Goal: Find specific page/section: Find specific page/section

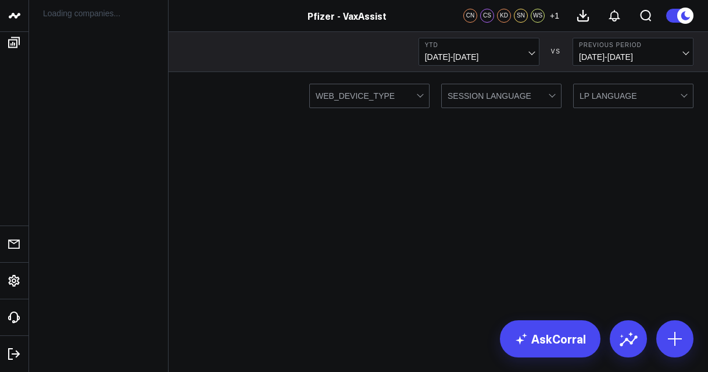
click at [55, 17] on div "Pfizer - VaxAssist" at bounding box center [347, 15] width 694 height 13
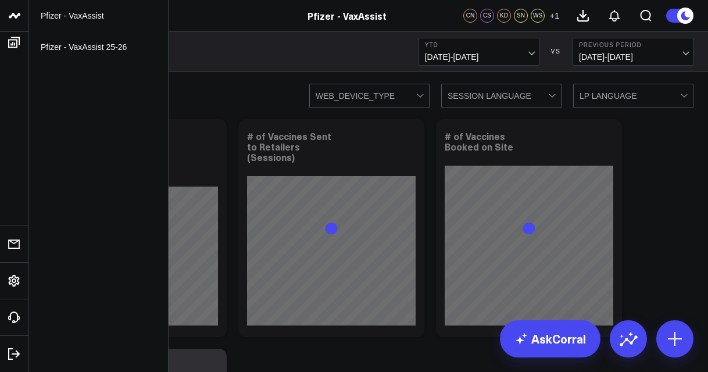
click at [477, 56] on span "01/01/25 - 08/27/25" at bounding box center [479, 56] width 108 height 9
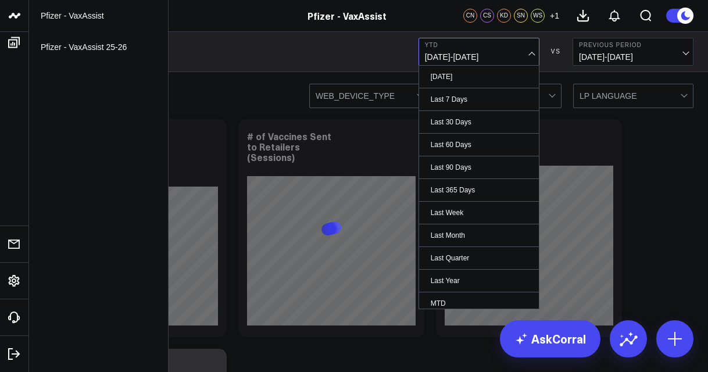
click at [460, 105] on link "Last 7 Days" at bounding box center [479, 99] width 120 height 22
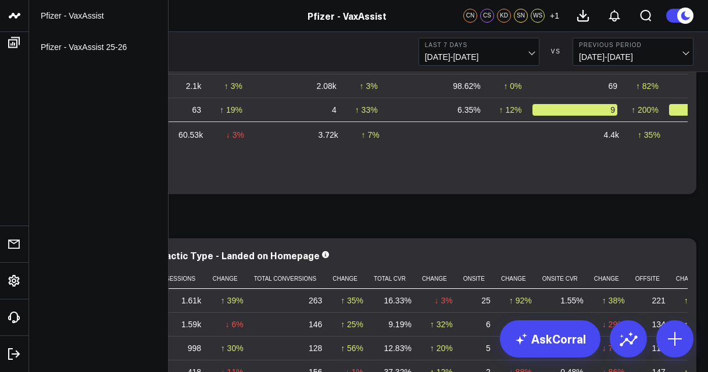
scroll to position [1475, 0]
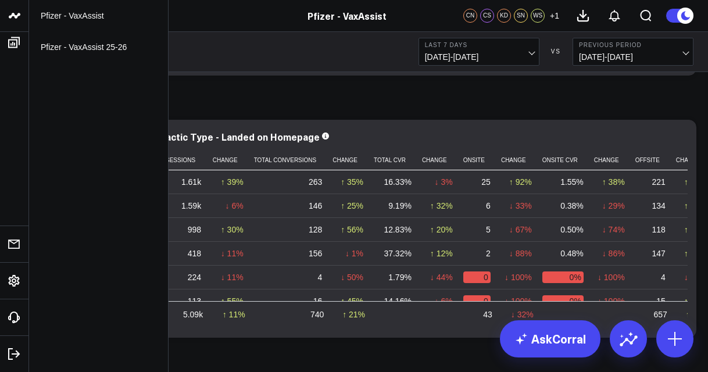
click at [86, 28] on header "Pfizer - VaxAssist Pfizer - VaxAssist 25-26 Pfizer - VaxAssist CN CS KD SN WS +…" at bounding box center [354, 16] width 708 height 32
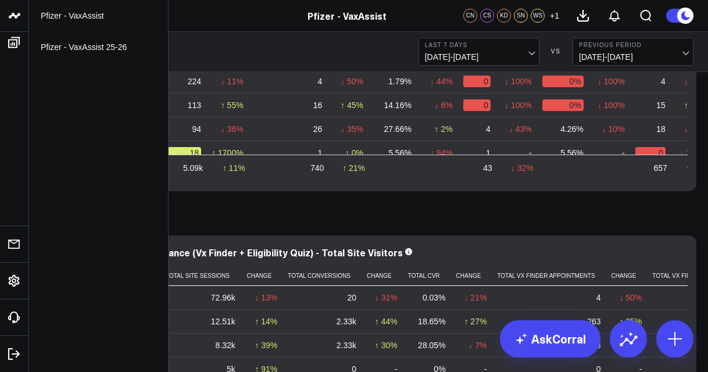
scroll to position [1782, 0]
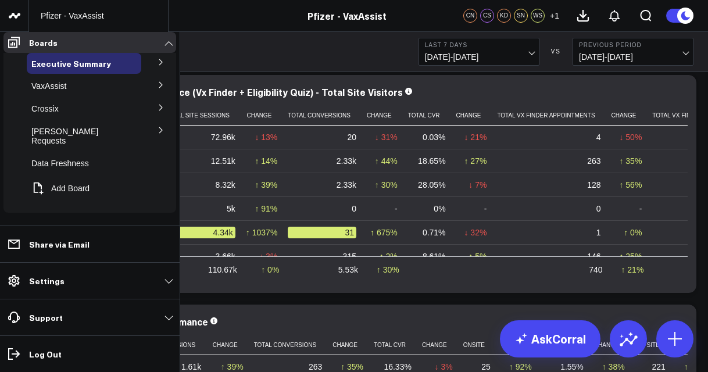
click at [160, 88] on icon at bounding box center [160, 85] width 3 height 6
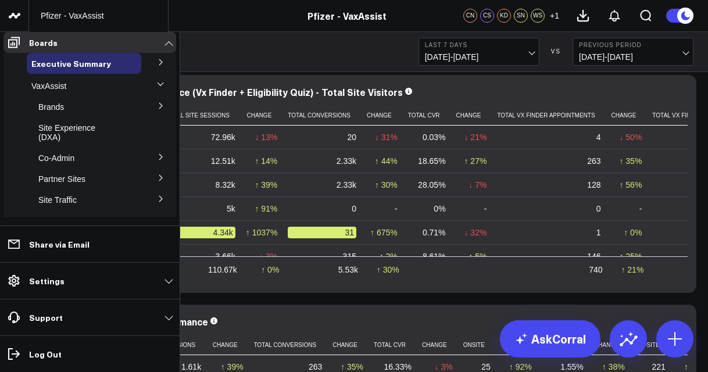
click at [159, 158] on icon at bounding box center [160, 157] width 3 height 6
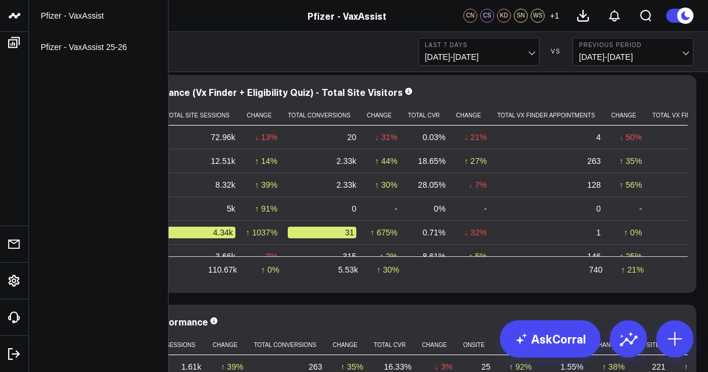
click at [116, 46] on link "Pfizer - VaxAssist 25-26" at bounding box center [98, 46] width 139 height 31
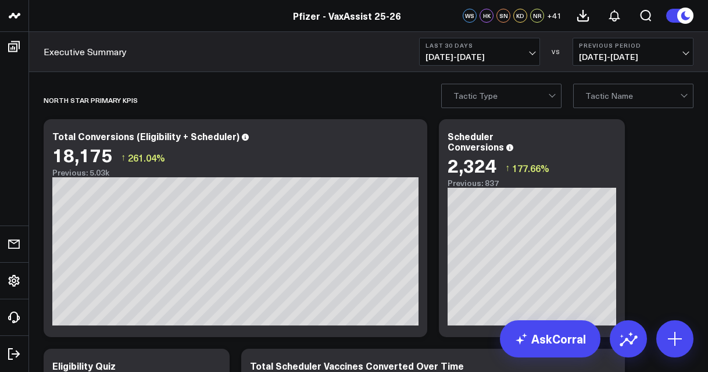
click at [483, 66] on div "Executive Summary Last 30 Days [DATE] - [DATE] VS Previous Period [DATE] - [DAT…" at bounding box center [368, 52] width 679 height 40
click at [485, 63] on button "Last 30 Days [DATE] - [DATE]" at bounding box center [479, 52] width 121 height 28
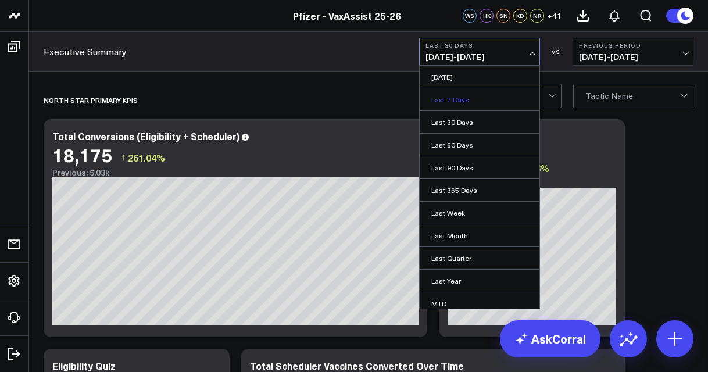
click at [462, 90] on link "Last 7 Days" at bounding box center [480, 99] width 120 height 22
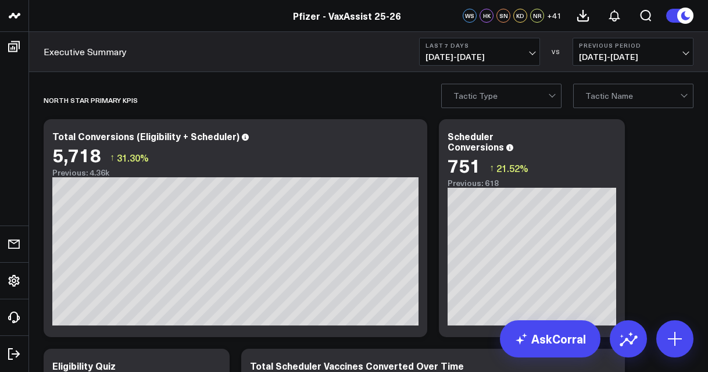
click at [56, 30] on header "Pfizer - VaxAssist Pfizer - VaxAssist 25-26 Pfizer - VaxAssist 25-26 WS HK SN K…" at bounding box center [354, 16] width 708 height 32
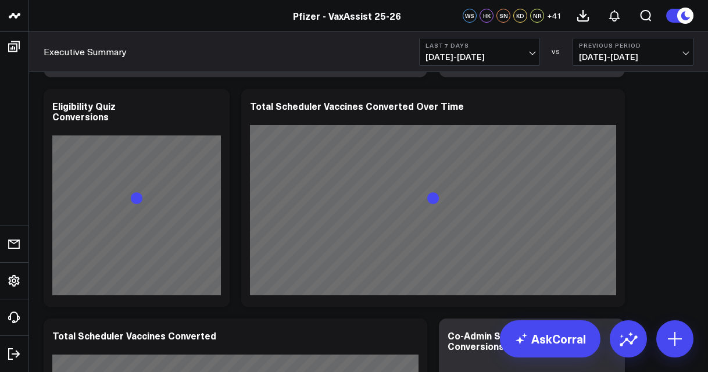
scroll to position [261, 0]
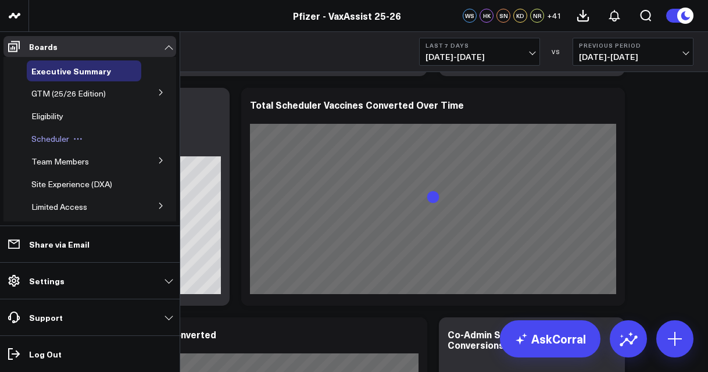
click at [51, 139] on span "Scheduler" at bounding box center [50, 138] width 38 height 11
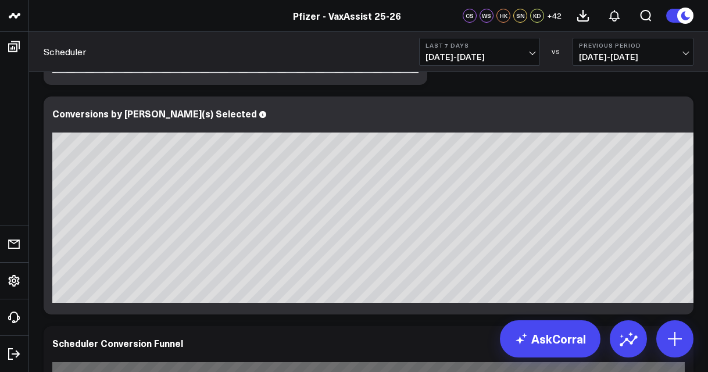
scroll to position [1171, 0]
